Goal: Browse casually: Explore the website without a specific task or goal

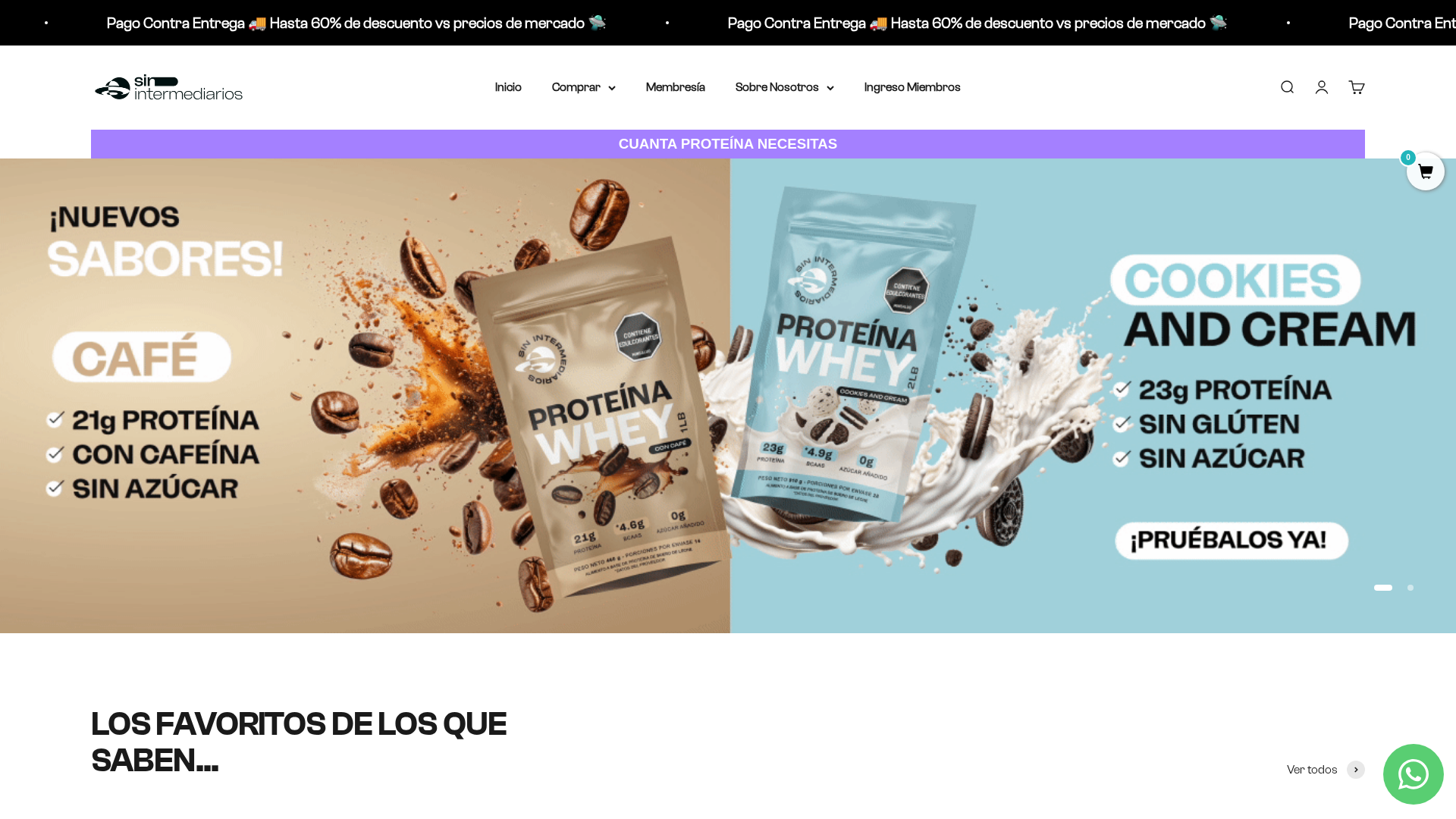
scroll to position [118, 0]
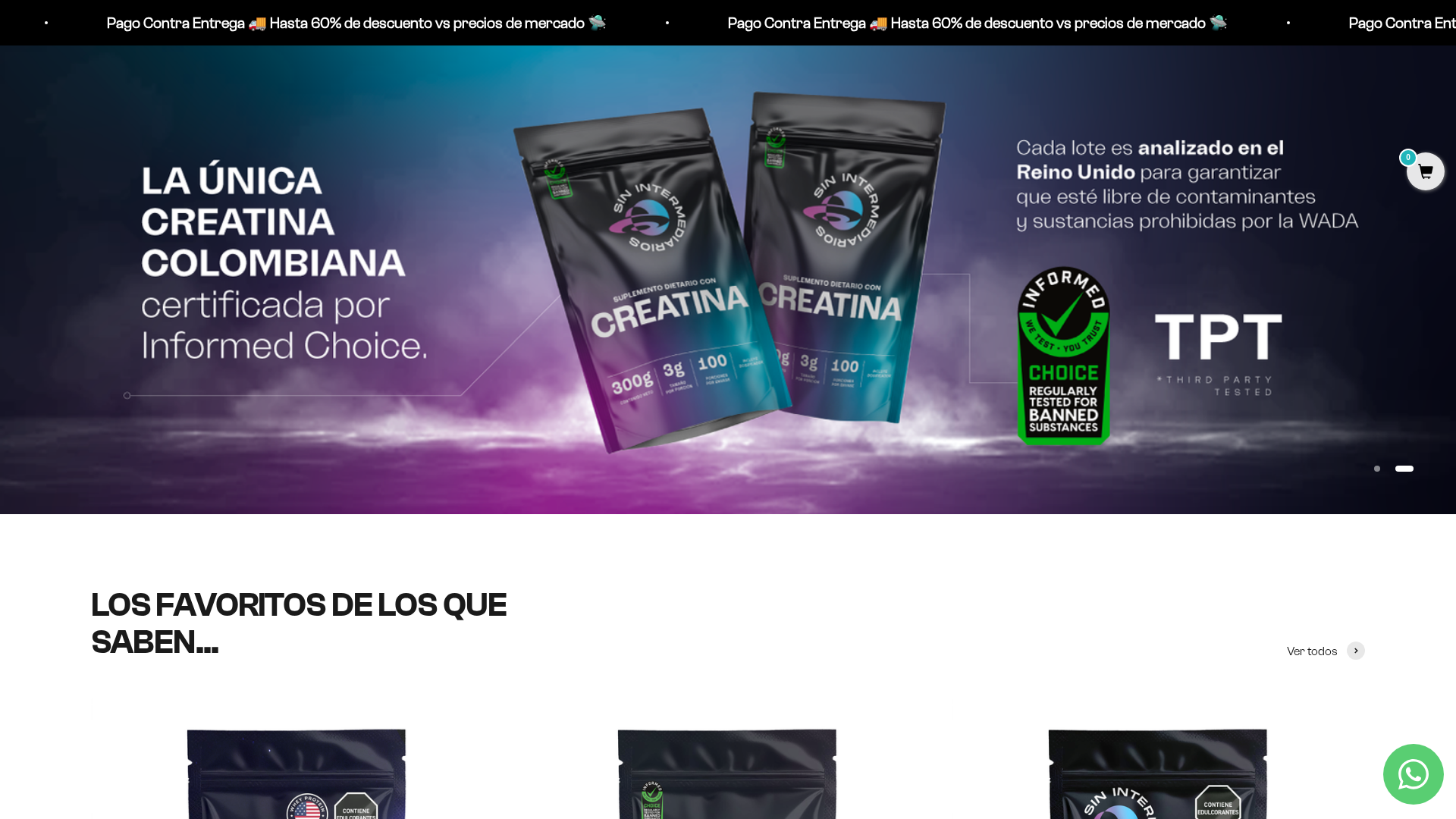
scroll to position [282, 0]
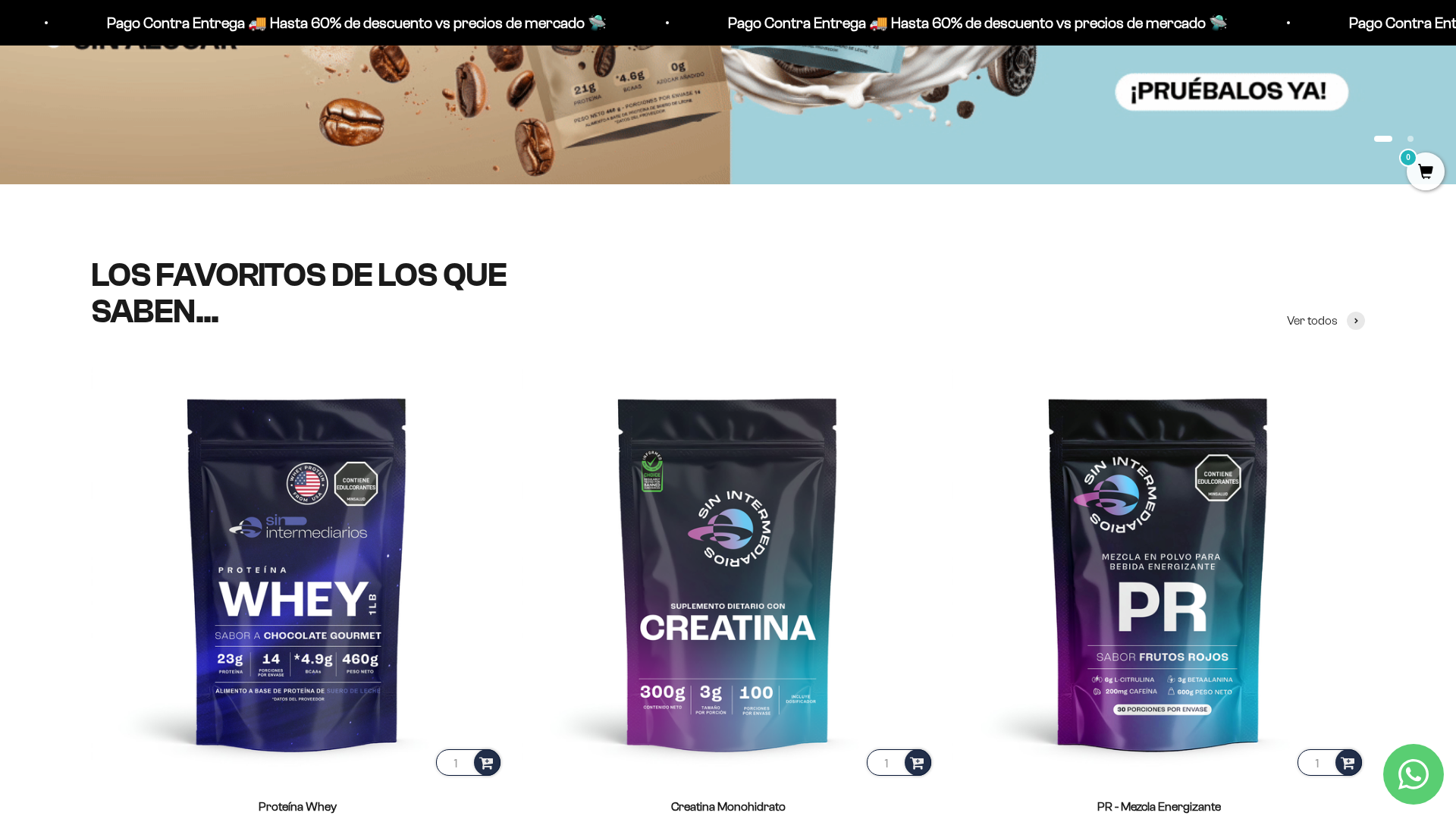
scroll to position [607, 0]
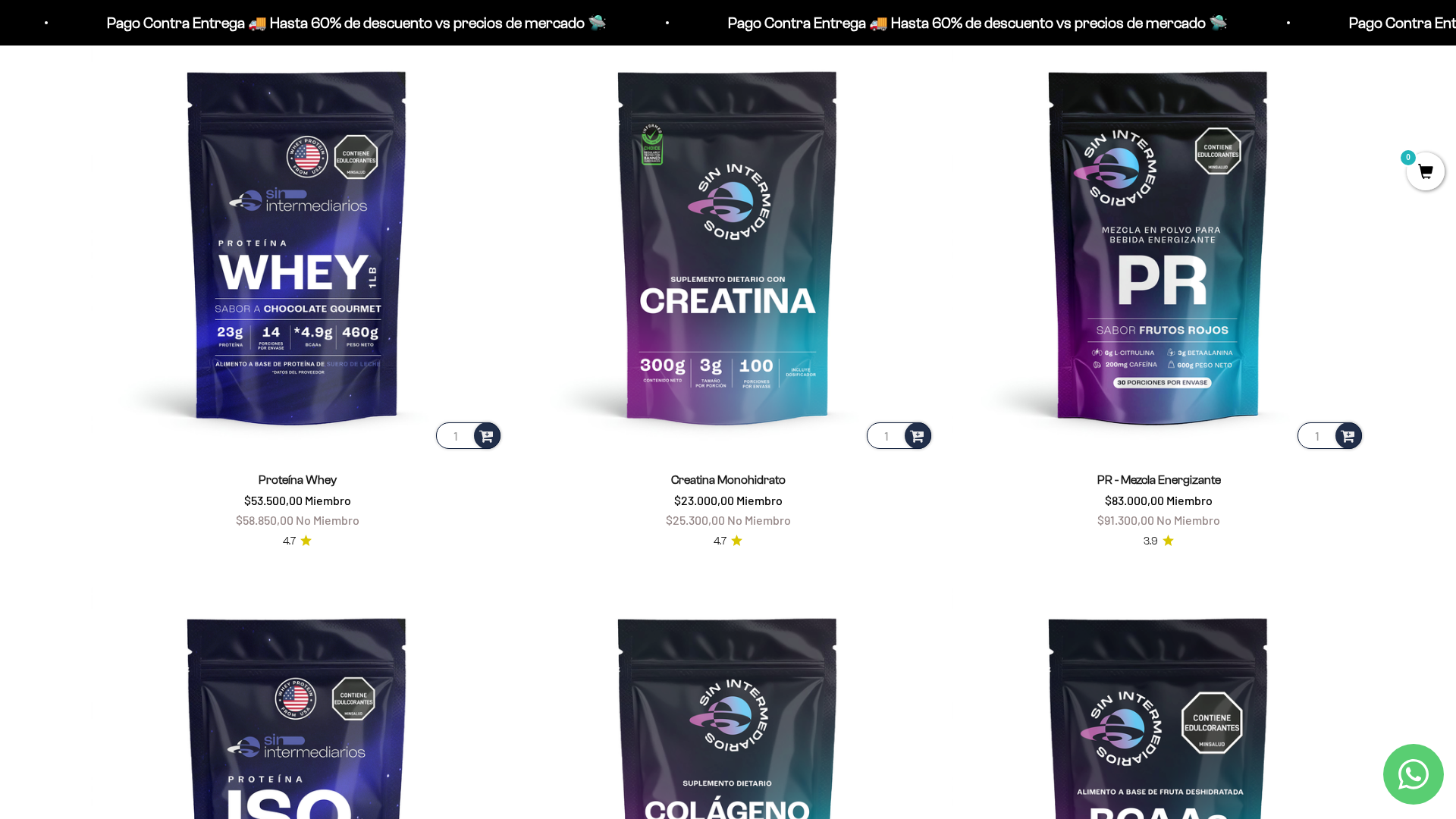
click at [1410, 587] on scroll-carousel "1 Proteína Whey $53.500,00 Miembro $58.850,00 No Miembro 4.7 1 Creatina Monohid…" at bounding box center [728, 568] width 1456 height 1056
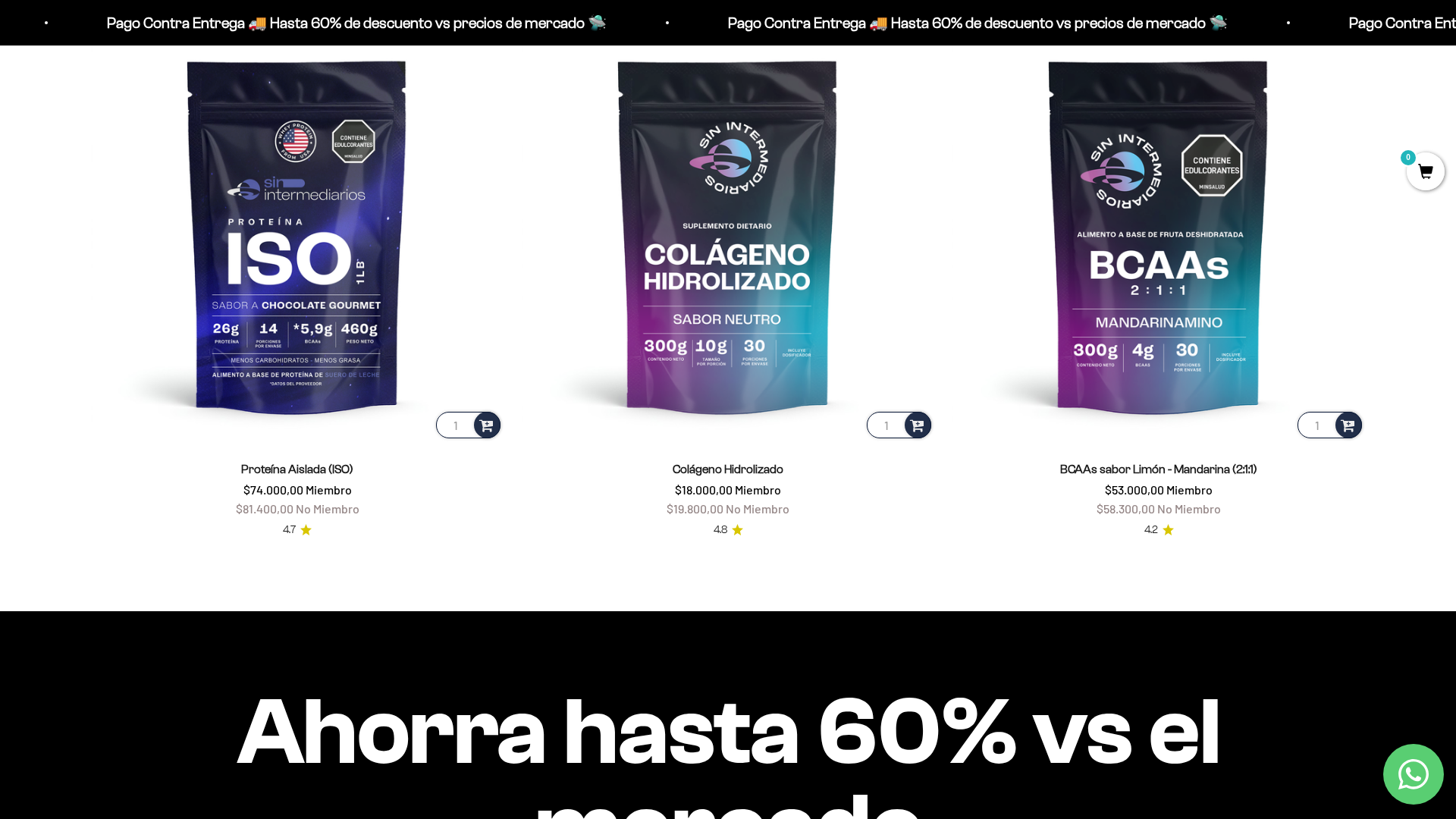
scroll to position [1524, 0]
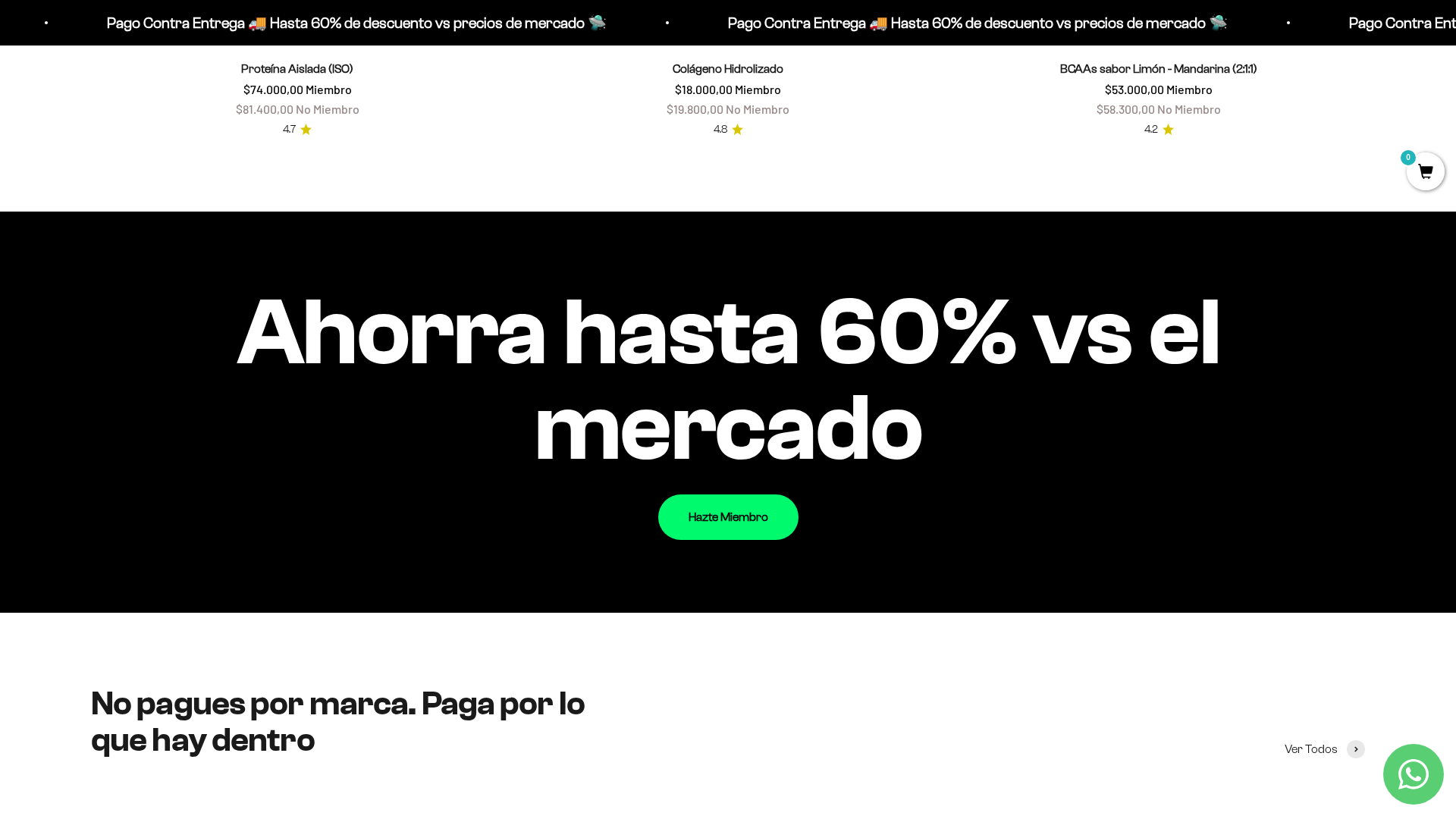
scroll to position [1864, 0]
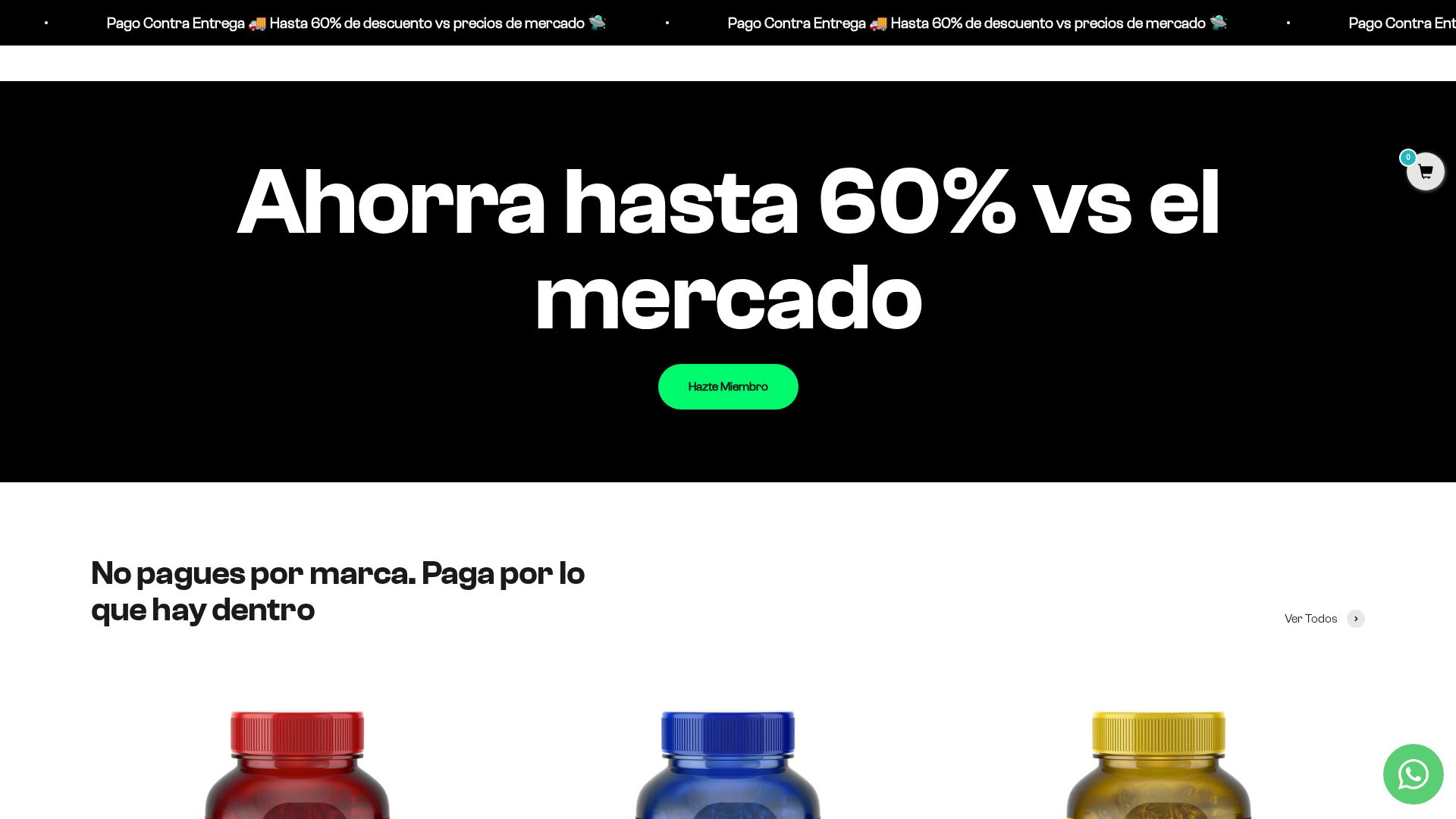
click at [1365, 211] on div "Ahorra hasta 60% vs el mercado Hazte Miembro" at bounding box center [728, 281] width 1456 height 401
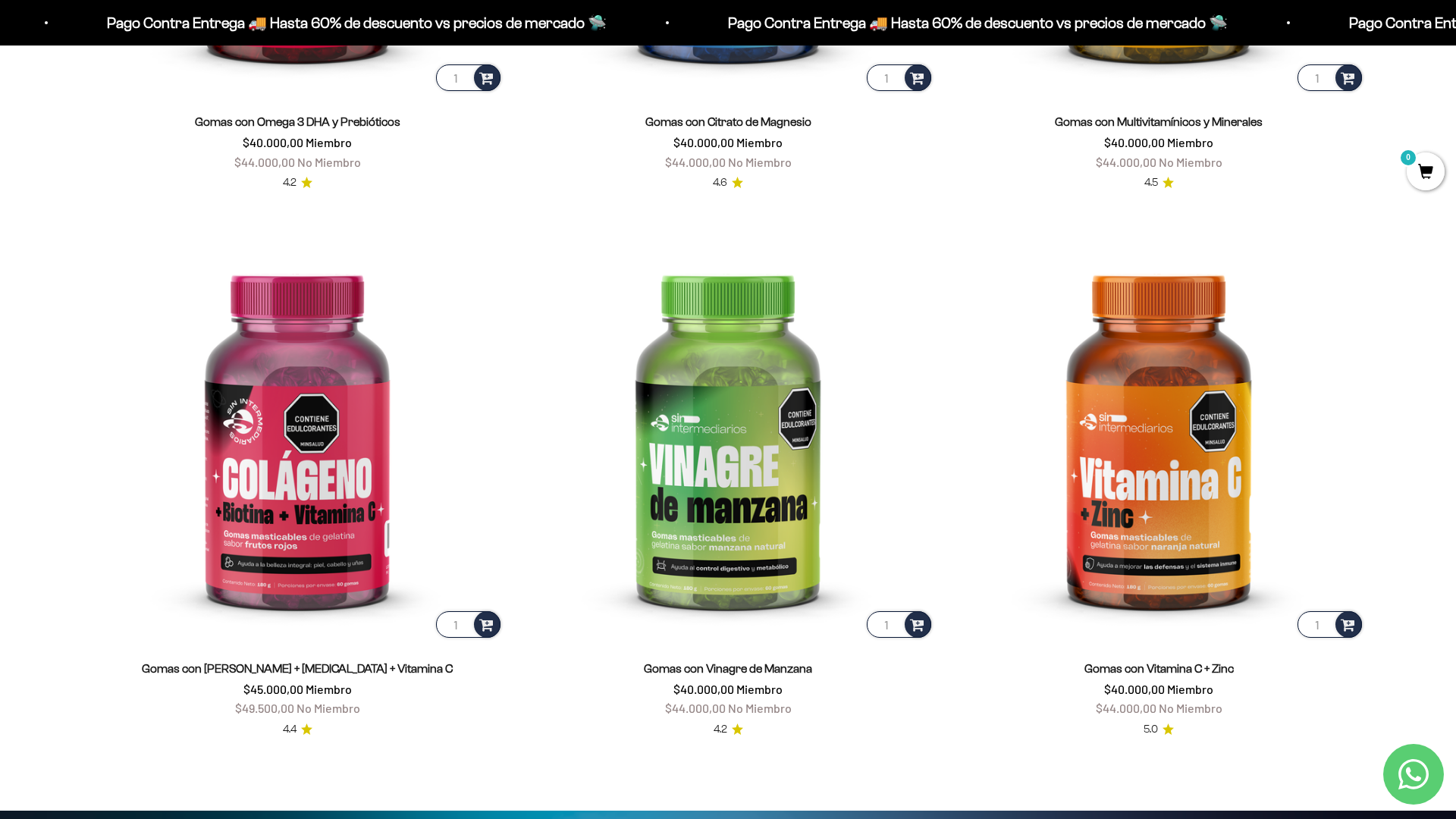
click at [1455, 35] on html "Ir al contenido Pago Contra Entrega 🚚 Hasta 60% de descuento vs precios [PERSON…" at bounding box center [728, 816] width 1456 height 7329
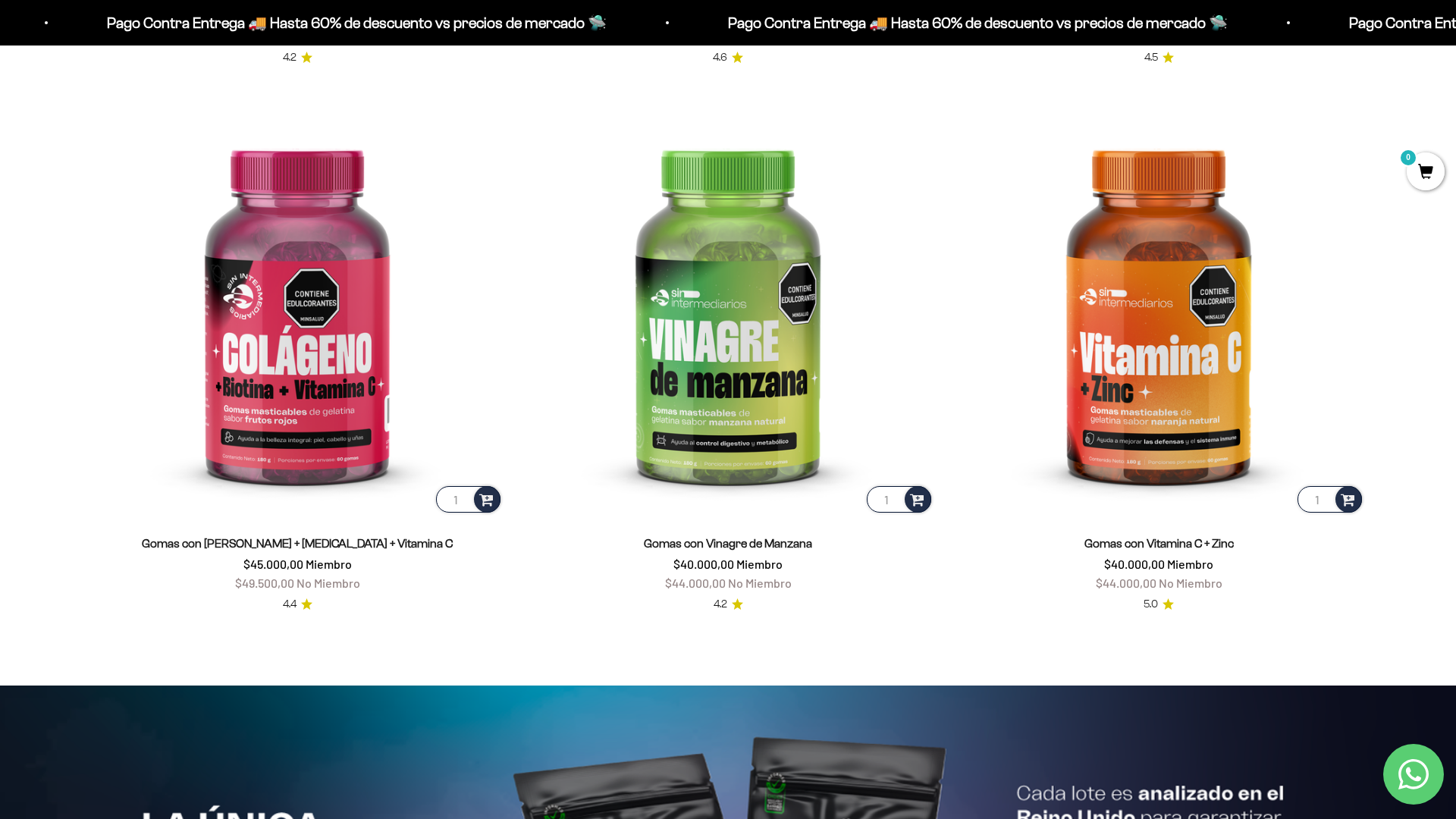
click at [1455, 35] on html "Ir al contenido Pago Contra Entrega 🚚 Hasta 60% de descuento vs precios [PERSON…" at bounding box center [728, 691] width 1456 height 7329
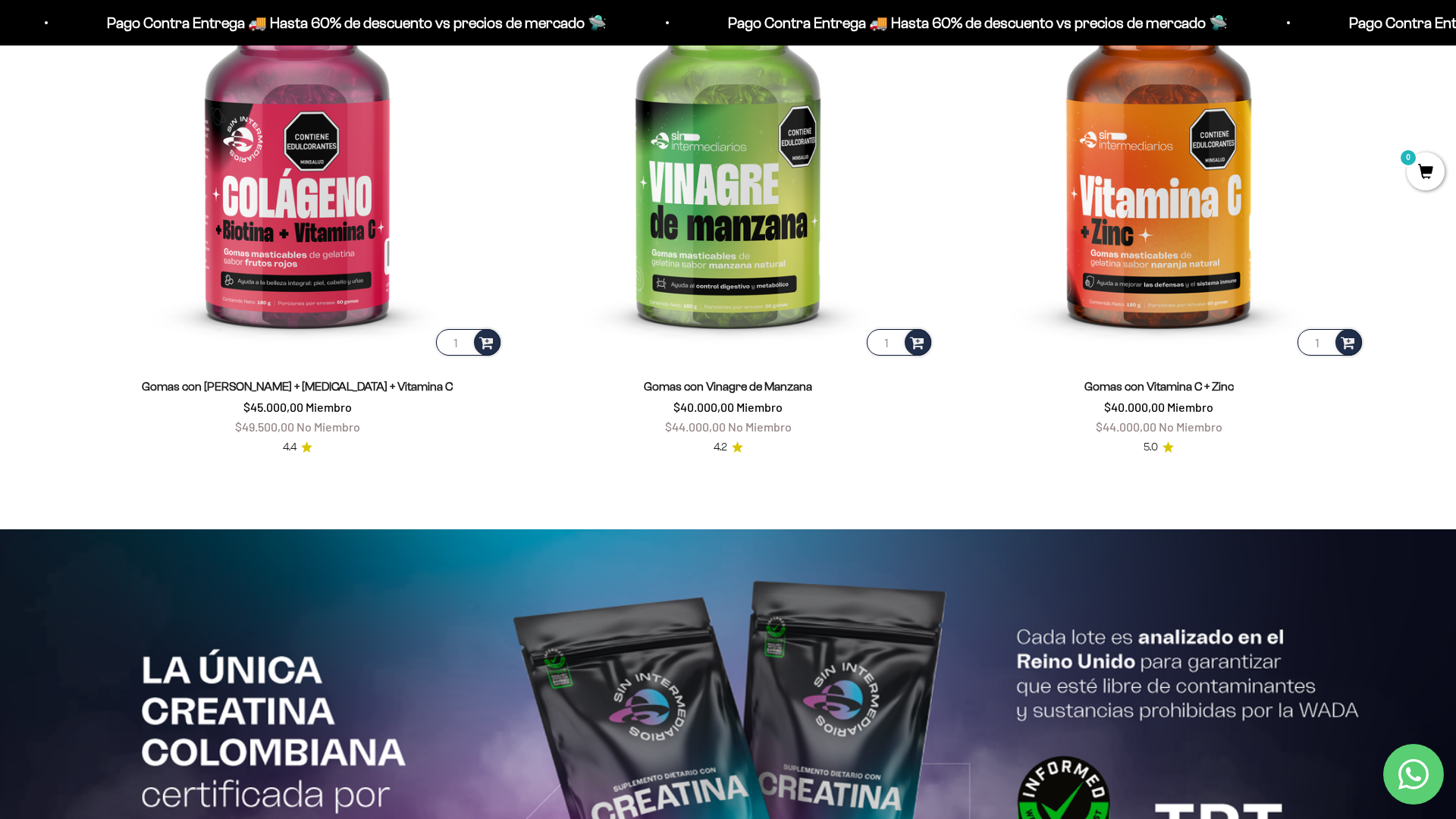
click at [1455, 35] on html "Ir al contenido Pago Contra Entrega 🚚 Hasta 60% de descuento vs precios [PERSON…" at bounding box center [728, 534] width 1456 height 7329
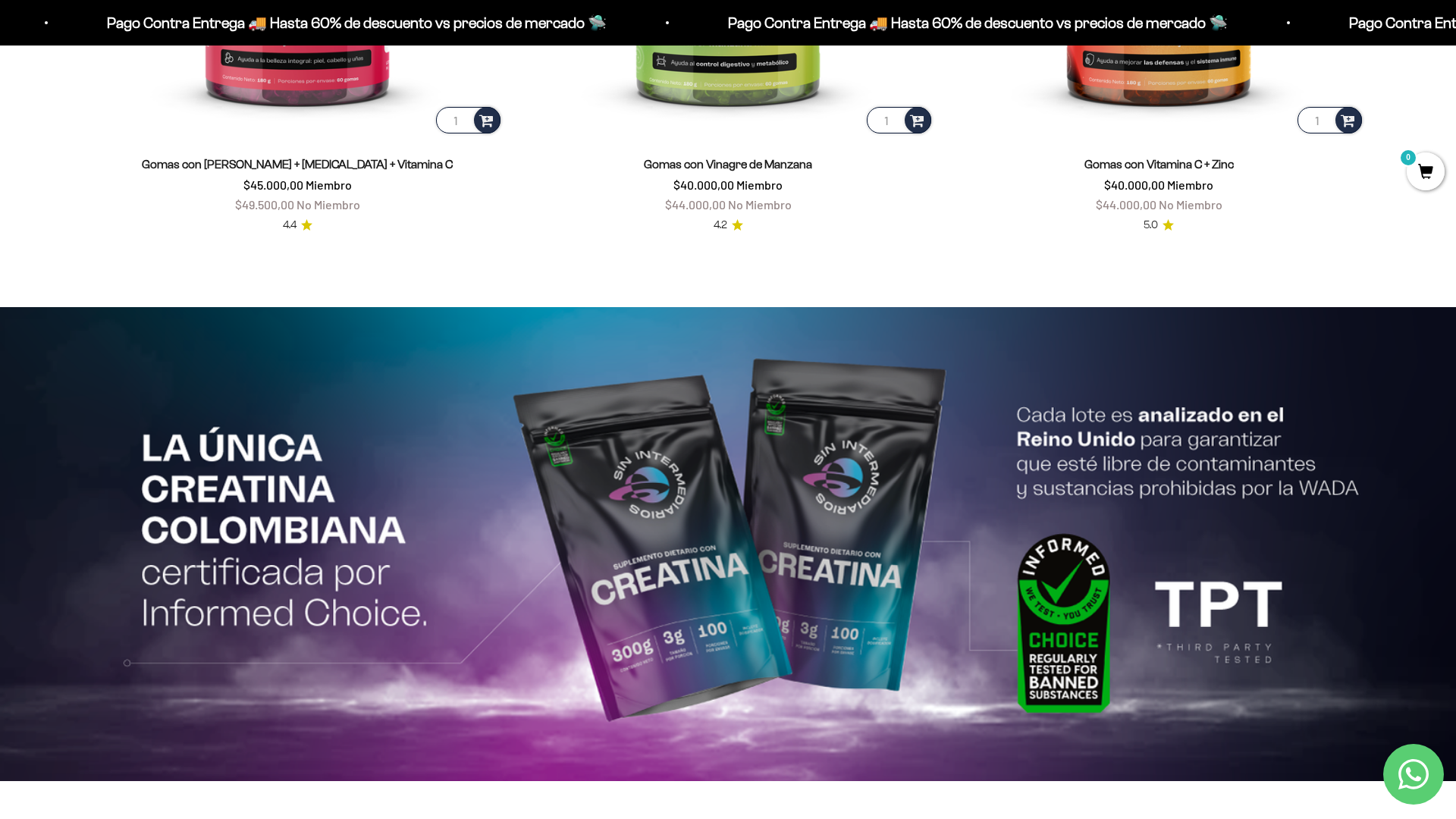
click at [468, 818] on html "Ir al contenido Pago Contra Entrega 🚚 Hasta 60% de descuento vs precios [PERSON…" at bounding box center [728, 312] width 1456 height 7329
click at [1455, 35] on html "Ir al contenido Pago Contra Entrega 🚚 Hasta 60% de descuento vs precios [PERSON…" at bounding box center [728, 312] width 1456 height 7329
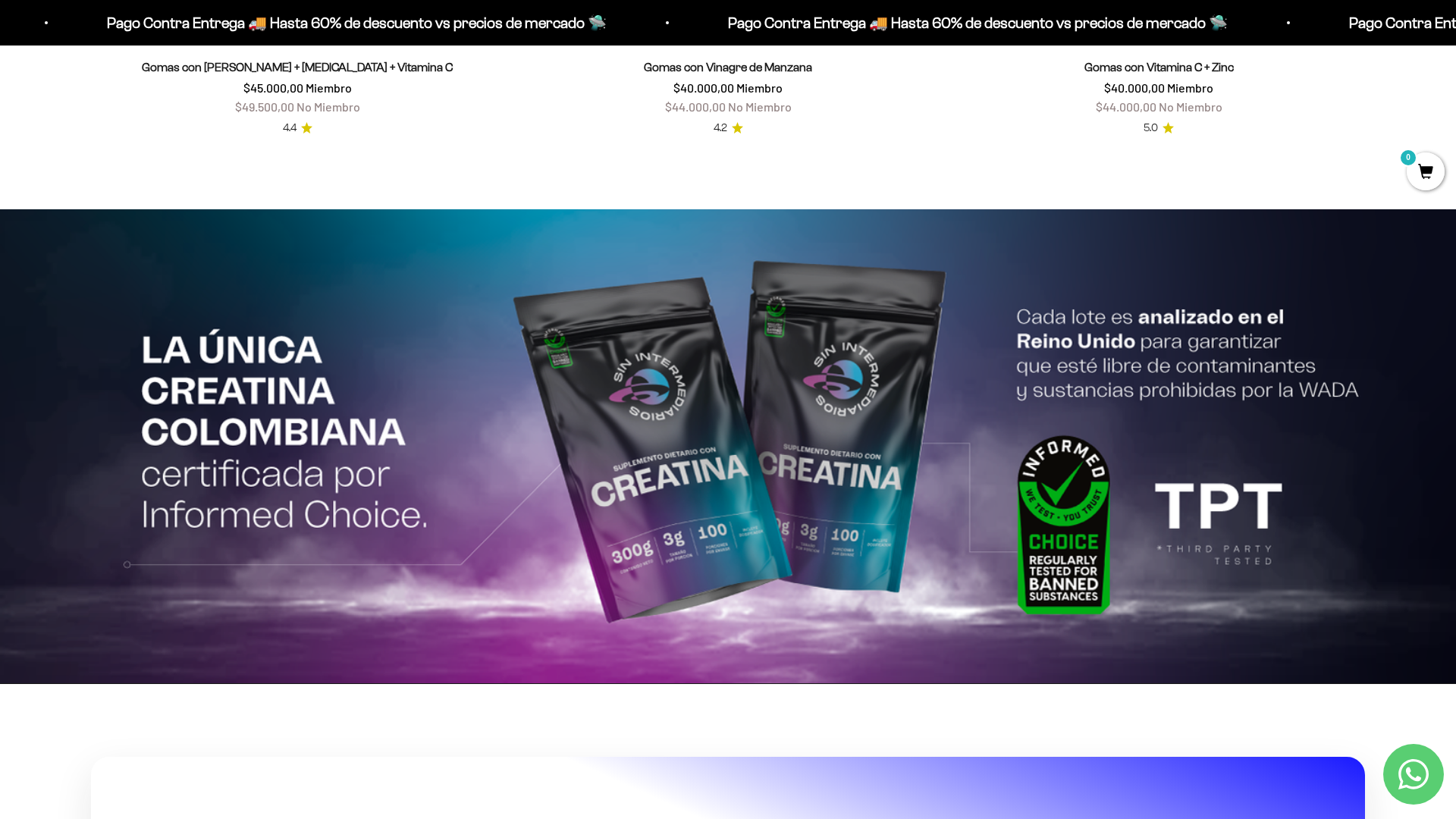
click at [1455, 35] on html "Ir al contenido Pago Contra Entrega 🚚 Hasta 60% de descuento vs precios [PERSON…" at bounding box center [728, 215] width 1456 height 7329
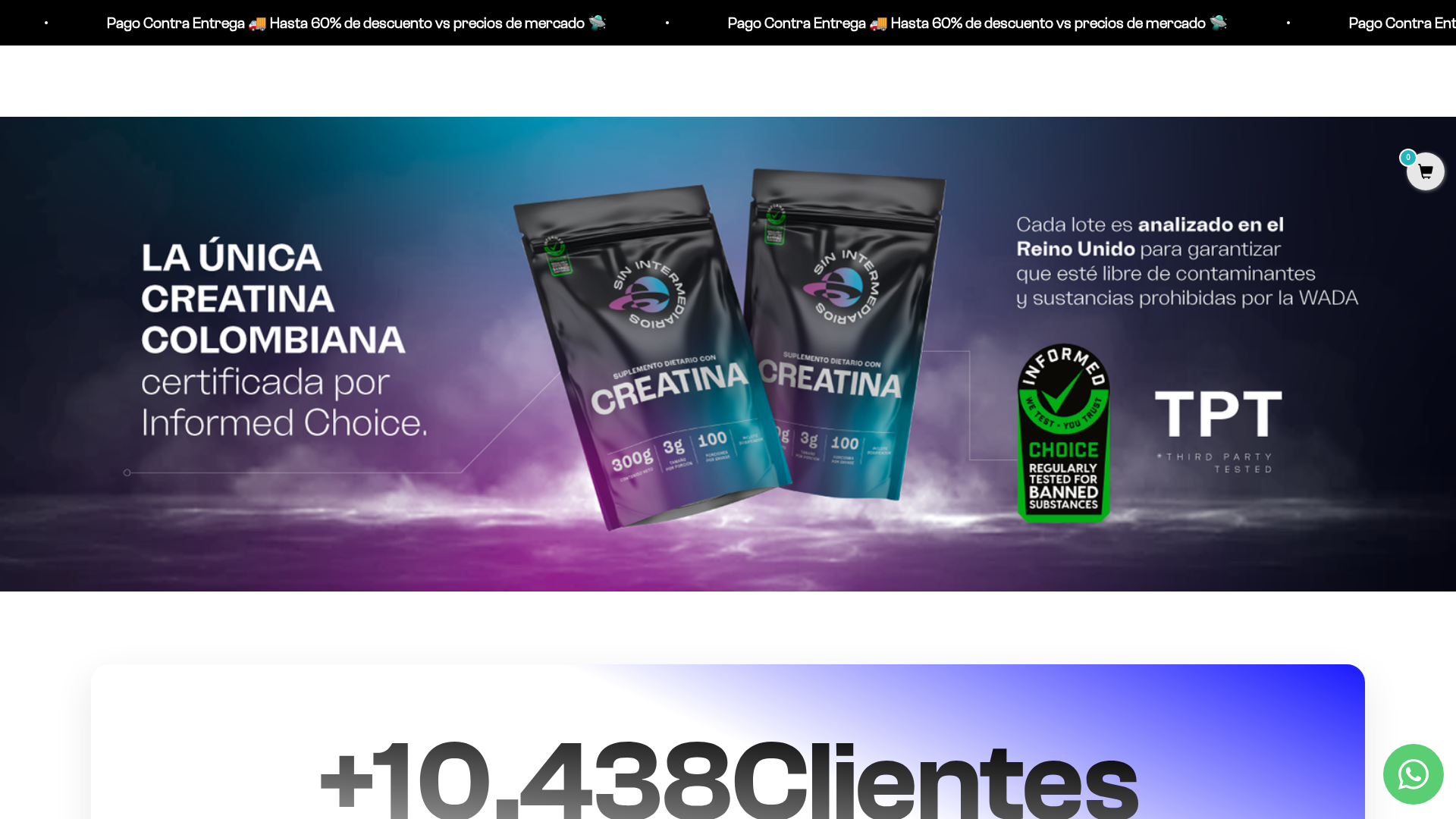
click at [1455, 35] on html "Ir al contenido Pago Contra Entrega 🚚 Hasta 60% de descuento vs precios [PERSON…" at bounding box center [728, 123] width 1456 height 7329
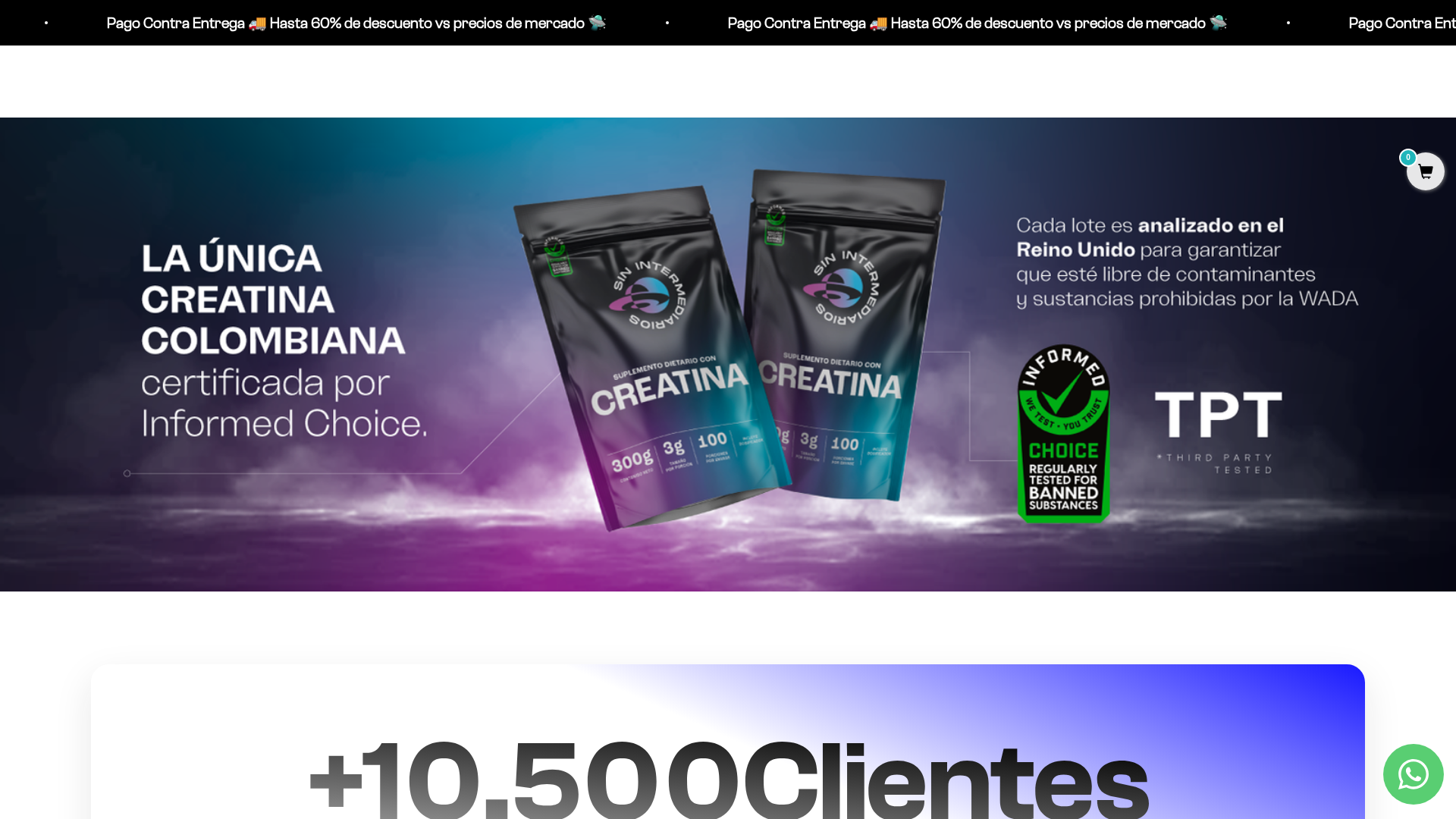
scroll to position [3689, 0]
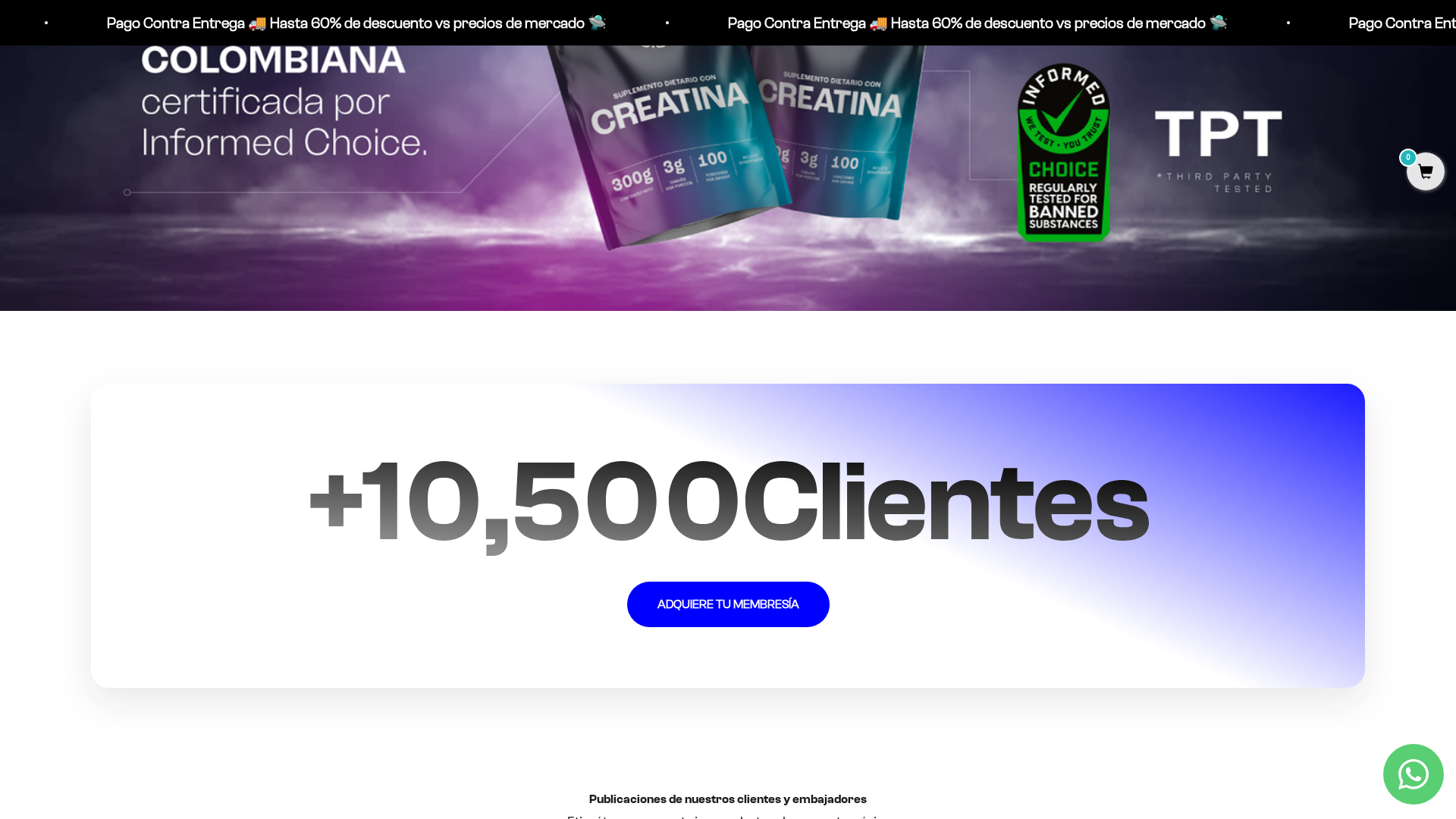
click at [1410, 587] on section "+ 10,500 Clientes ADQUIERE TU MEMBRESÍA" at bounding box center [728, 535] width 1456 height 450
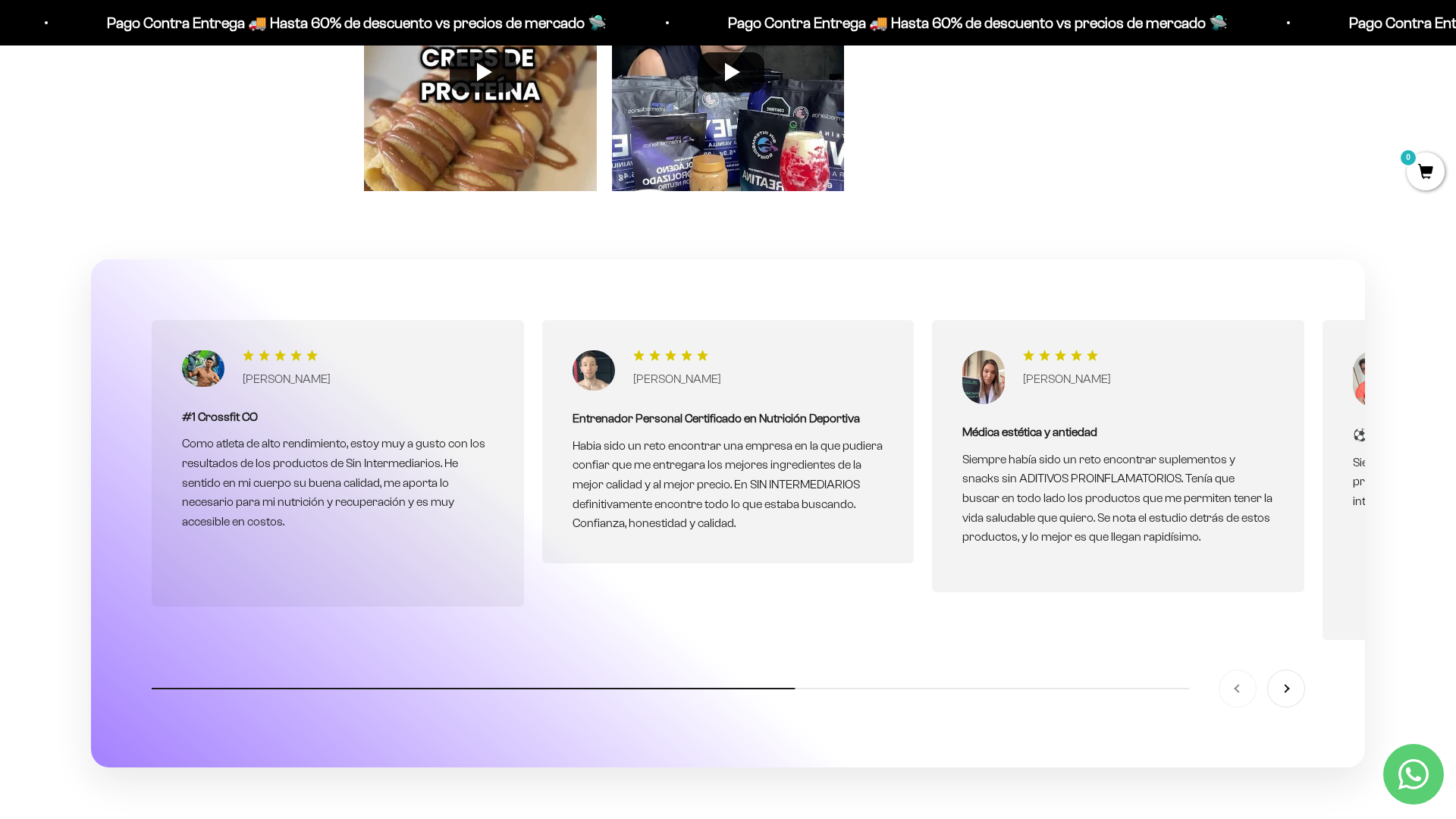
scroll to position [4970, 0]
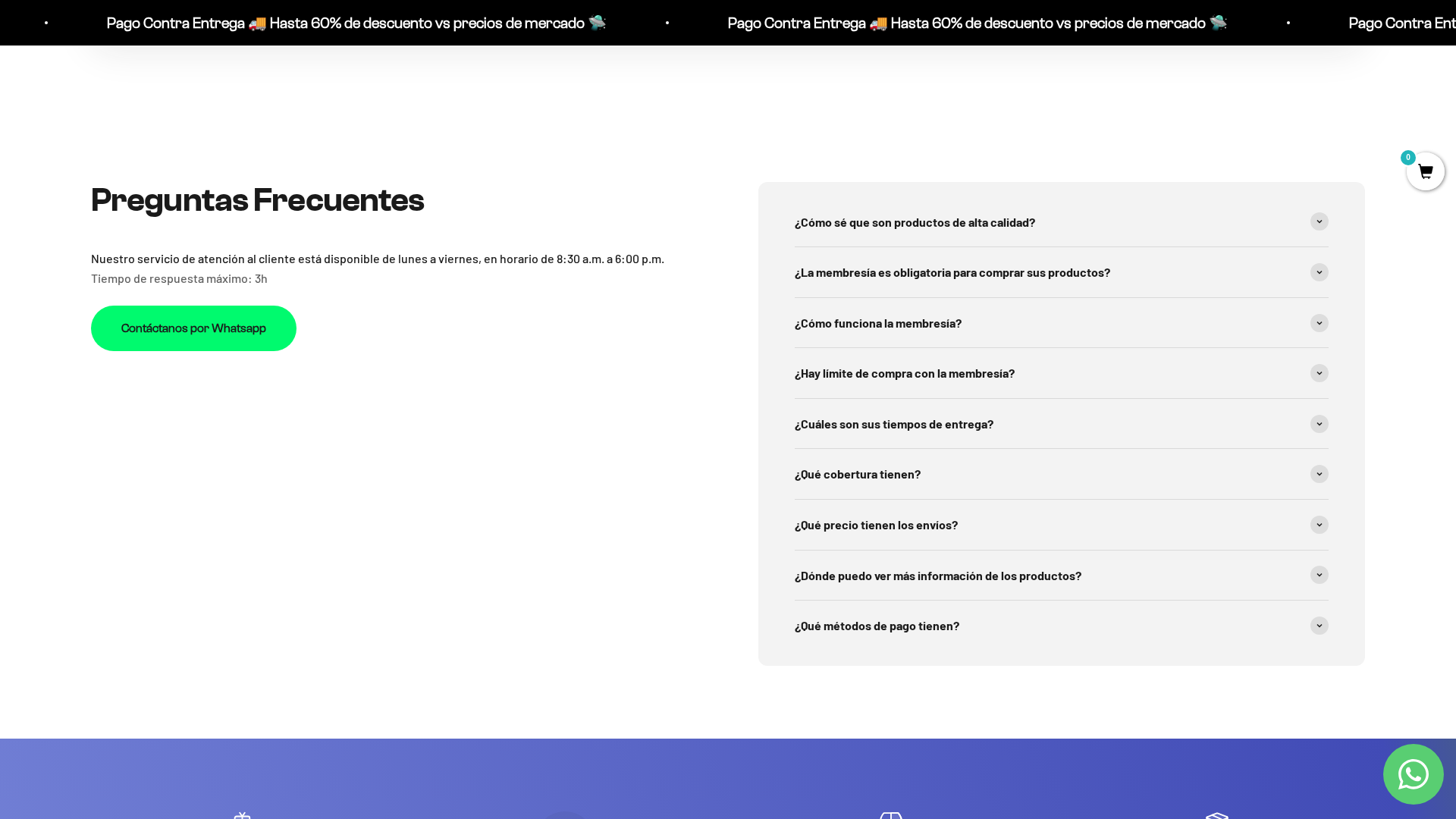
click at [1365, 211] on div "Preguntas Frecuentes Nuestro servicio de atención al cliente está disponible de…" at bounding box center [728, 425] width 1456 height 630
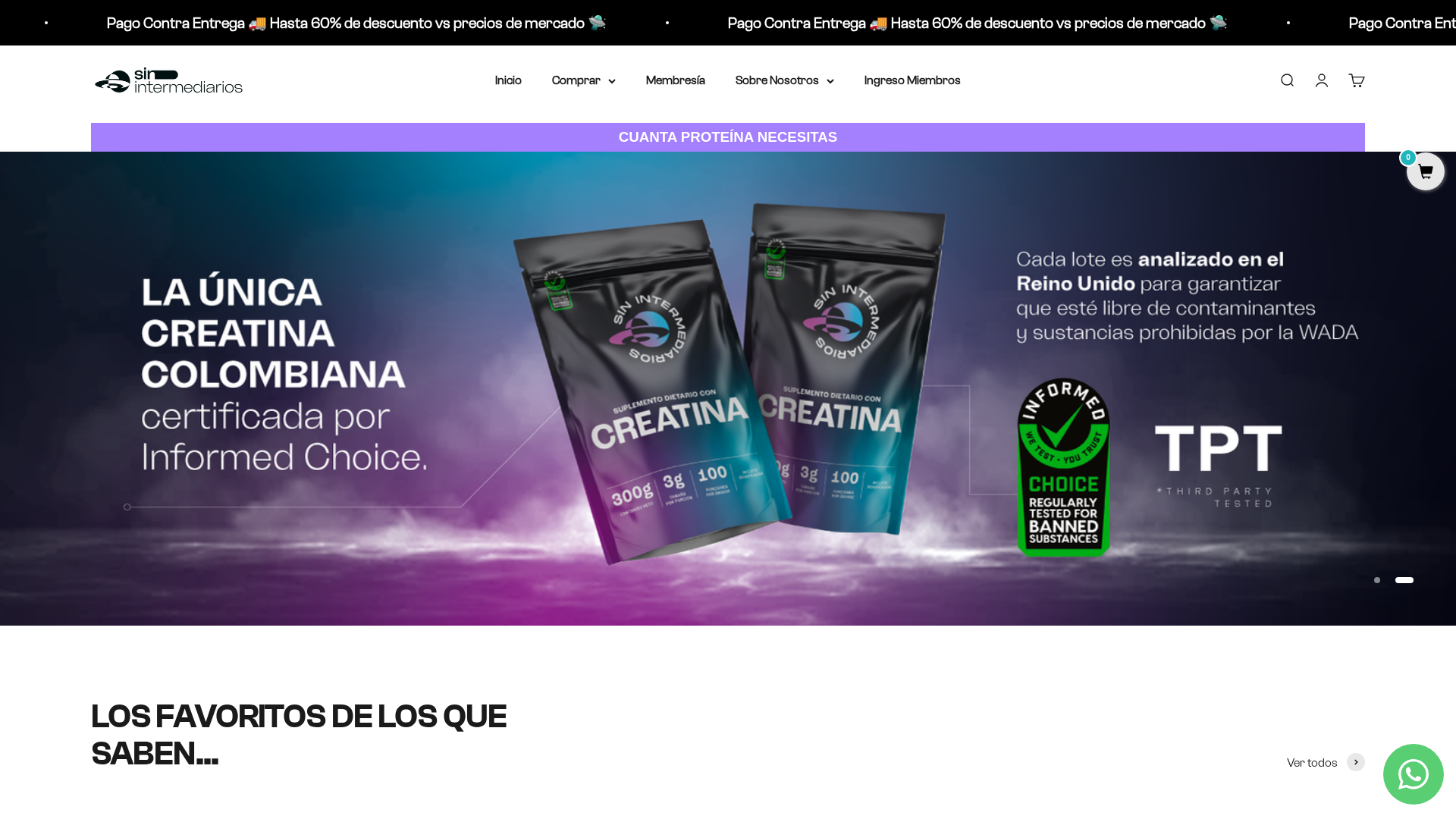
scroll to position [0, 0]
